Goal: Information Seeking & Learning: Learn about a topic

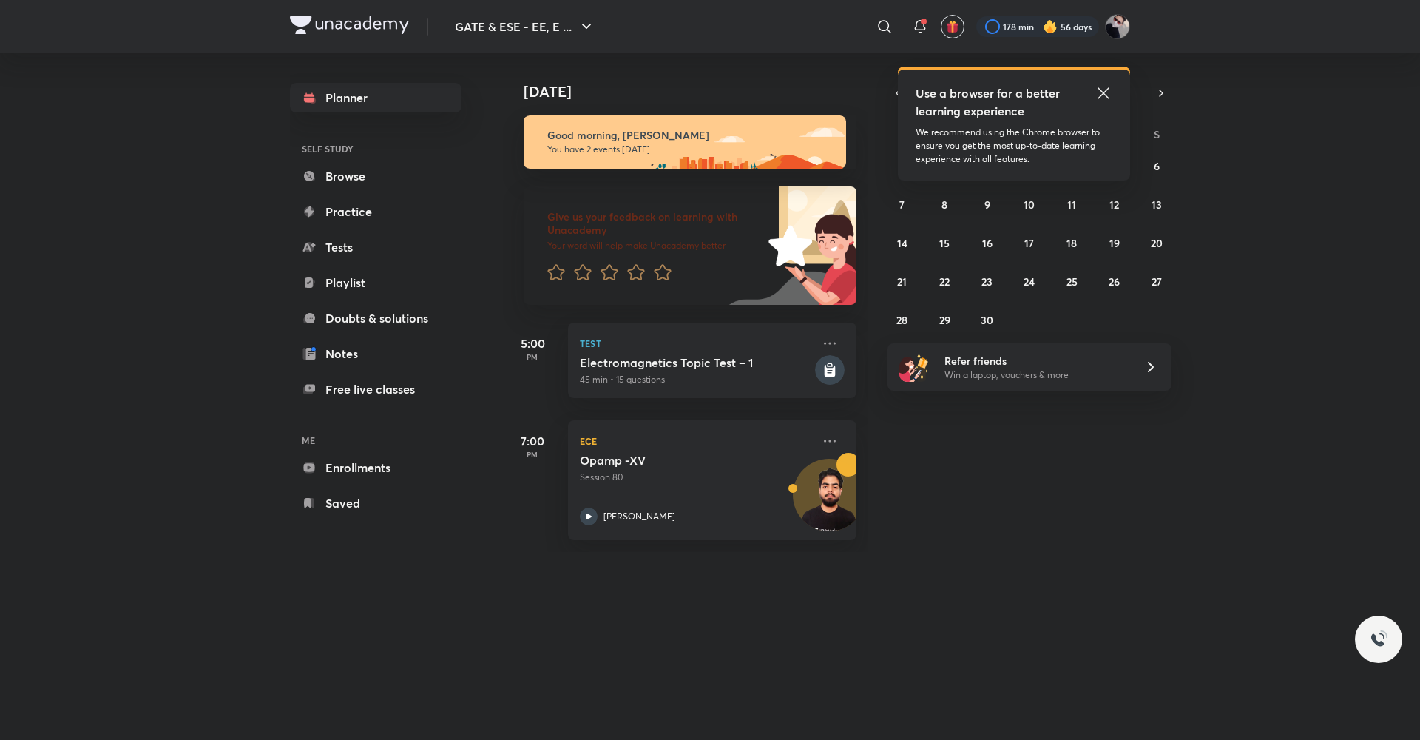
click at [1099, 98] on icon at bounding box center [1103, 92] width 11 height 11
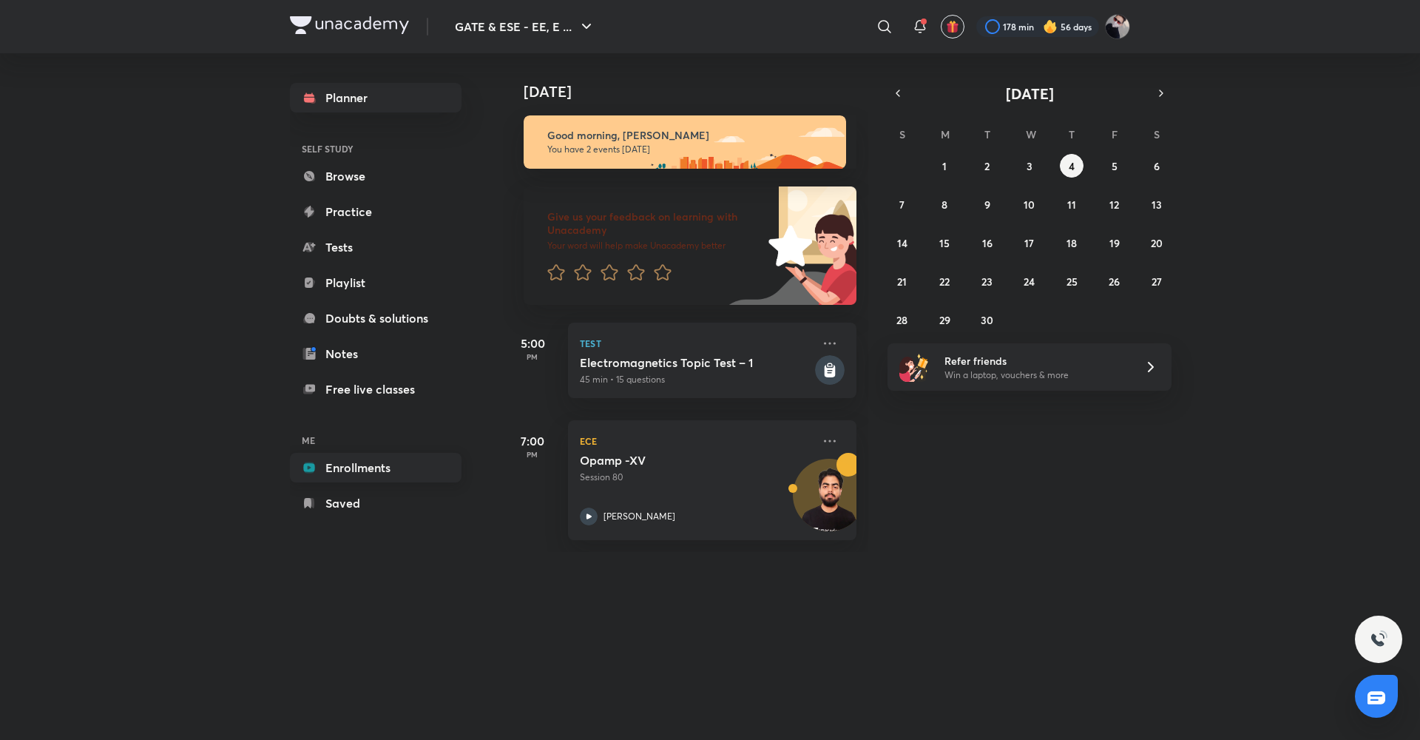
click at [380, 464] on link "Enrollments" at bounding box center [376, 468] width 172 height 30
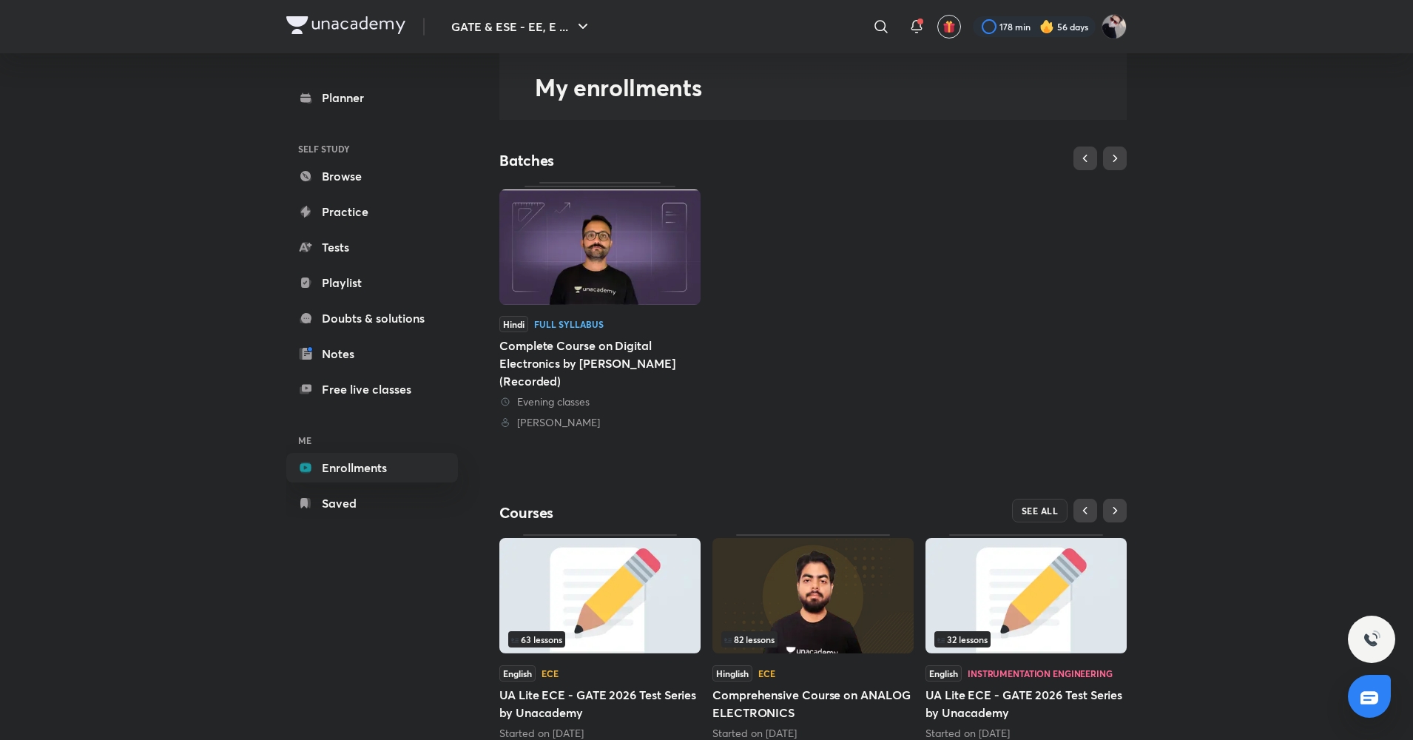
scroll to position [61, 0]
click at [798, 590] on img at bounding box center [812, 593] width 201 height 115
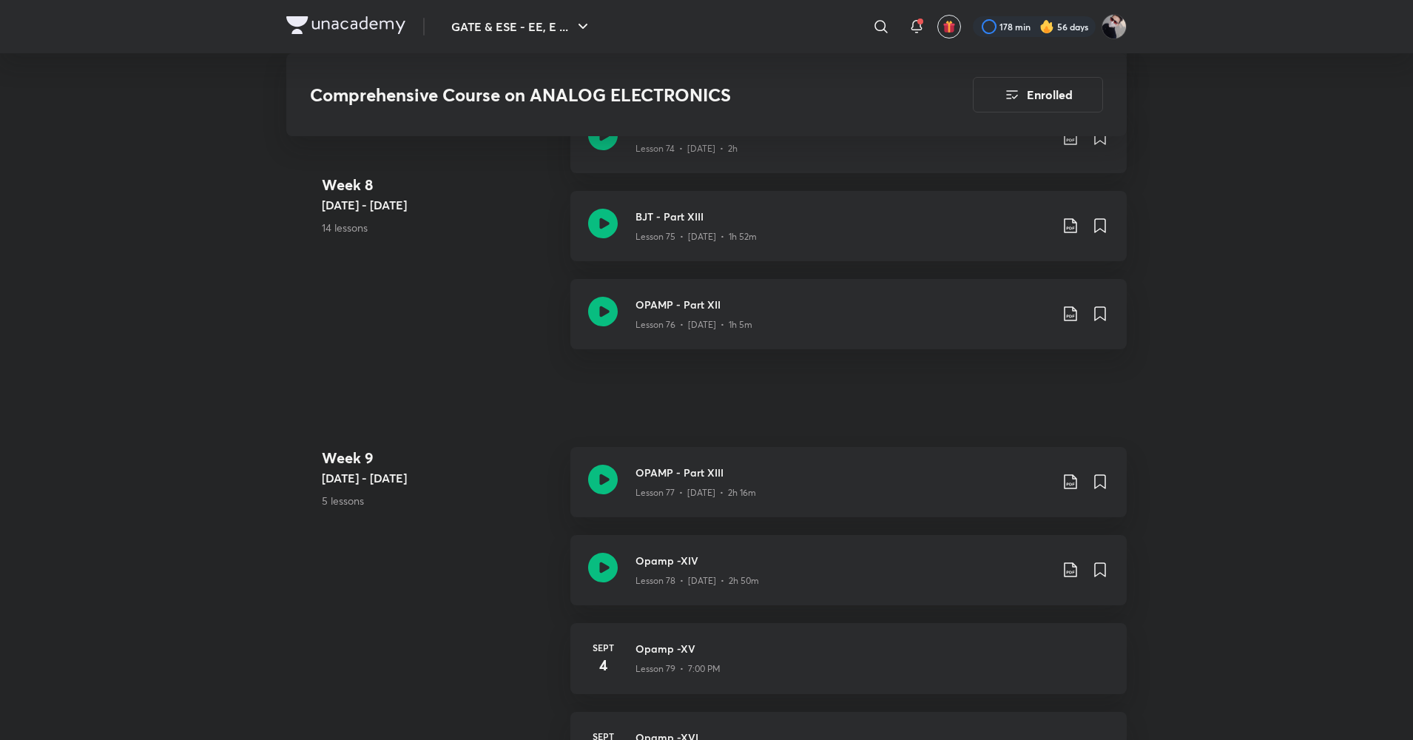
scroll to position [7899, 0]
click at [604, 566] on icon at bounding box center [603, 569] width 30 height 30
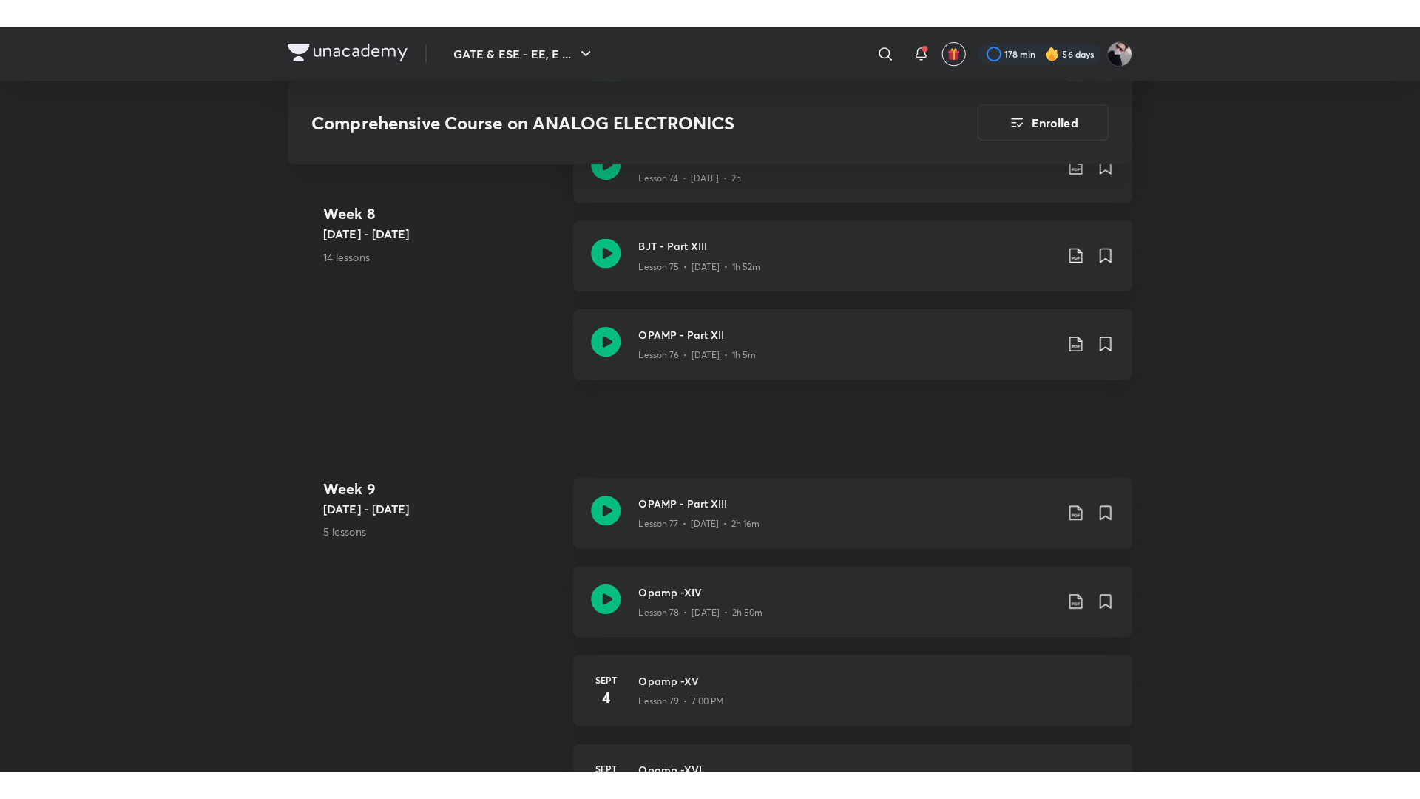
scroll to position [8547, 0]
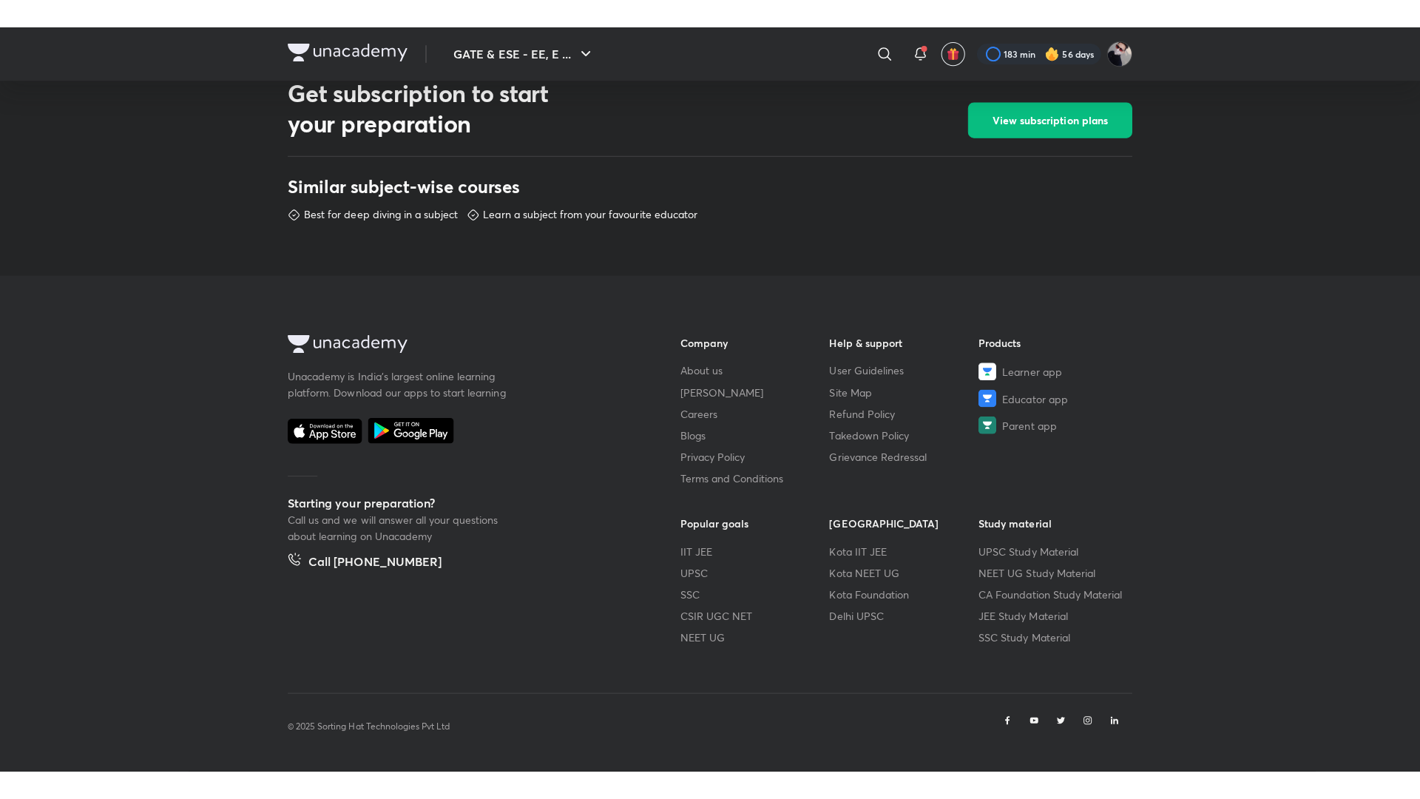
scroll to position [635, 0]
